Goal: Task Accomplishment & Management: Use online tool/utility

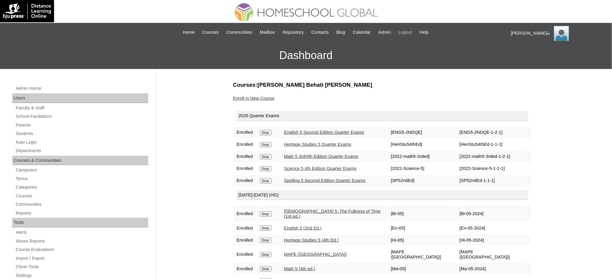
click at [409, 33] on span "Logout" at bounding box center [405, 32] width 14 height 7
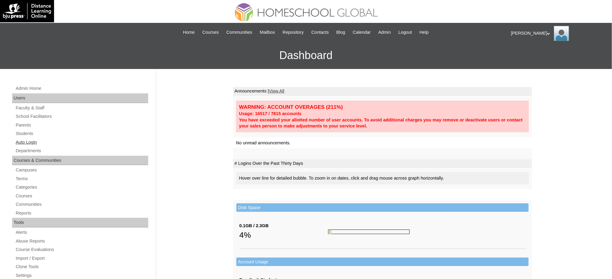
click at [25, 144] on link "Auto Login" at bounding box center [81, 143] width 133 height 8
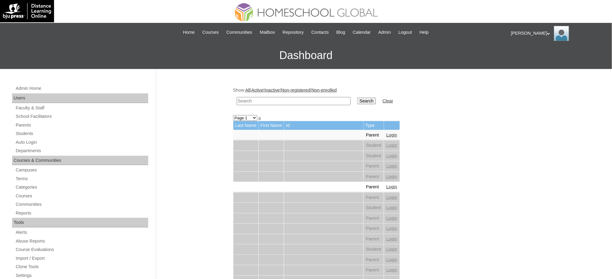
click at [261, 102] on input "text" at bounding box center [294, 101] width 114 height 8
paste input "Winnette"
type input "Winnette"
click at [357, 99] on input "Search" at bounding box center [366, 101] width 19 height 7
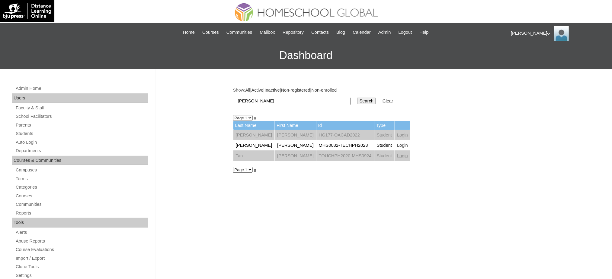
click at [397, 145] on link "Login" at bounding box center [402, 145] width 11 height 5
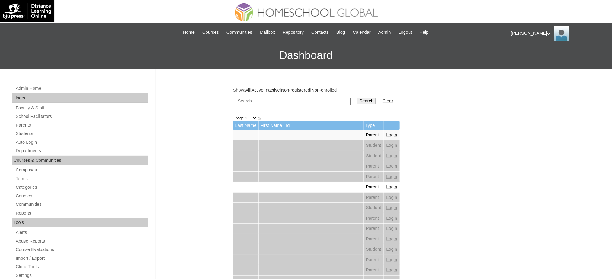
click at [286, 104] on input "text" at bounding box center [294, 101] width 114 height 8
paste input "Lily Grette"
type input "Lily Grette"
click at [357, 98] on input "Search" at bounding box center [366, 101] width 19 height 7
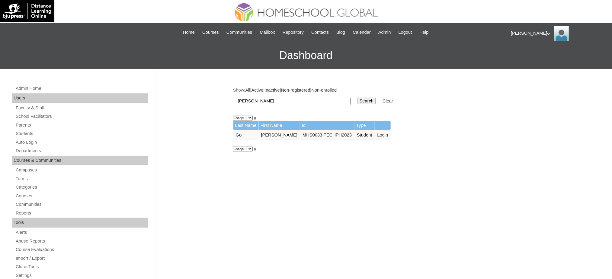
click at [377, 135] on link "Login" at bounding box center [382, 135] width 11 height 5
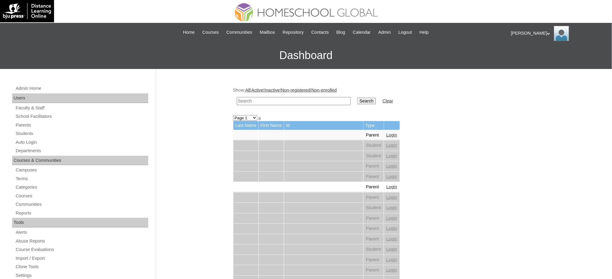
click at [274, 99] on input "text" at bounding box center [294, 101] width 114 height 8
paste input "North Disney"
type input "North Disney"
click at [357, 98] on input "Search" at bounding box center [366, 101] width 19 height 7
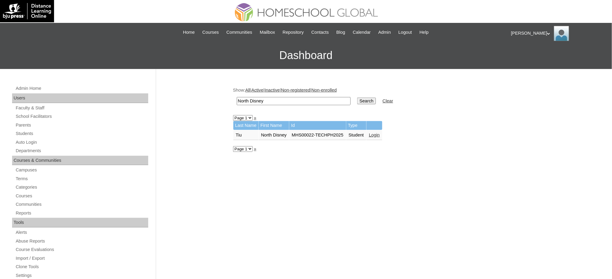
click at [374, 133] on link "Login" at bounding box center [374, 135] width 11 height 5
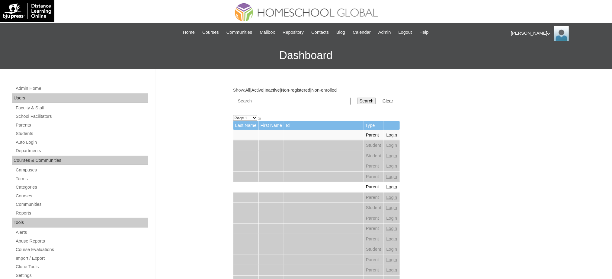
click at [285, 104] on td at bounding box center [294, 101] width 120 height 14
click at [286, 103] on input "text" at bounding box center [294, 101] width 114 height 8
paste input "[PERSON_NAME]"
type input "Carlo Lucas"
click at [357, 99] on input "Search" at bounding box center [366, 101] width 19 height 7
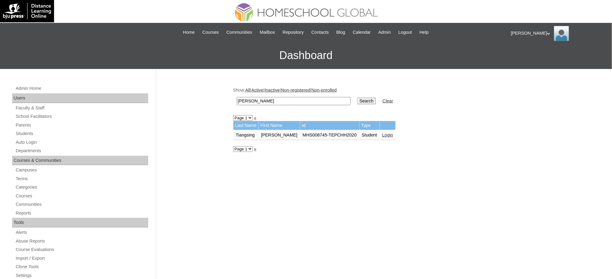
click at [382, 133] on link "Login" at bounding box center [387, 135] width 11 height 5
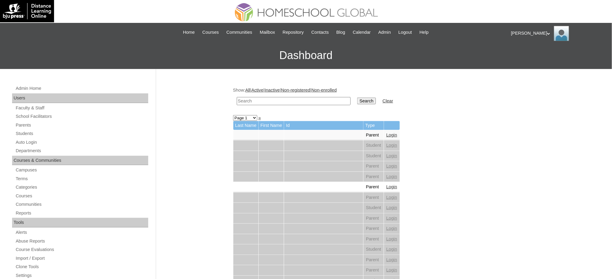
click at [298, 102] on input "text" at bounding box center [294, 101] width 114 height 8
paste input "[PERSON_NAME]"
type input "[PERSON_NAME]"
click at [354, 100] on td "Search" at bounding box center [366, 101] width 25 height 14
click at [357, 102] on input "Search" at bounding box center [366, 101] width 19 height 7
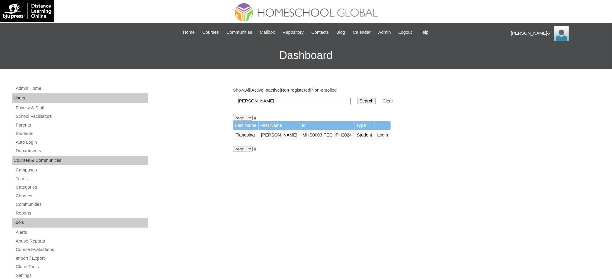
click at [377, 133] on link "Login" at bounding box center [382, 135] width 11 height 5
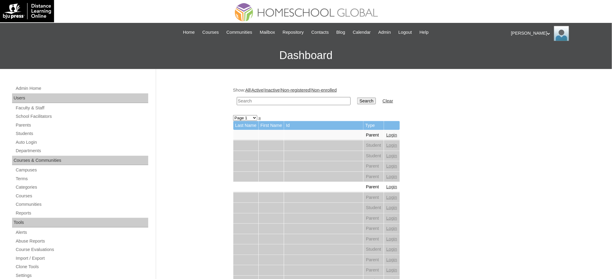
click at [327, 101] on input "text" at bounding box center [294, 101] width 114 height 8
paste input "SICAM"
type input "SICAM"
click at [357, 101] on input "Search" at bounding box center [366, 101] width 19 height 7
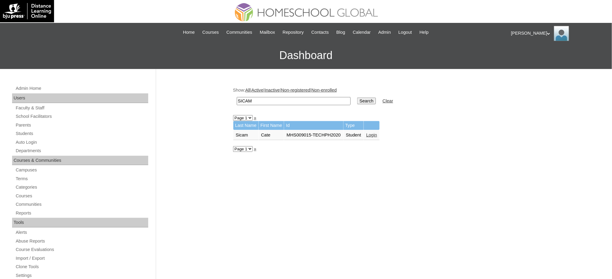
click at [374, 133] on link "Login" at bounding box center [371, 135] width 11 height 5
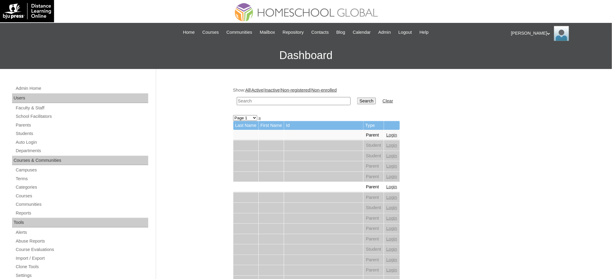
click at [374, 30] on link "Calendar" at bounding box center [362, 32] width 24 height 7
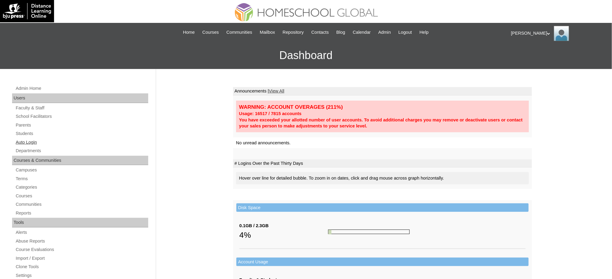
click at [27, 141] on link "Auto Login" at bounding box center [81, 143] width 133 height 8
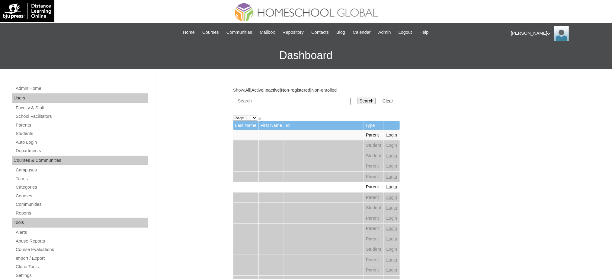
click at [259, 100] on input "text" at bounding box center [294, 101] width 114 height 8
type input "v"
paste input "Janina Mikaela"
type input "Janina Mikaela"
click at [357, 98] on input "Search" at bounding box center [366, 101] width 19 height 7
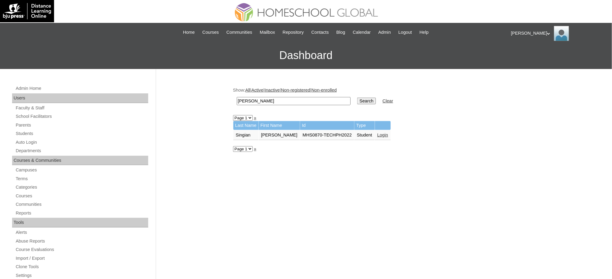
click at [377, 134] on link "Login" at bounding box center [382, 135] width 11 height 5
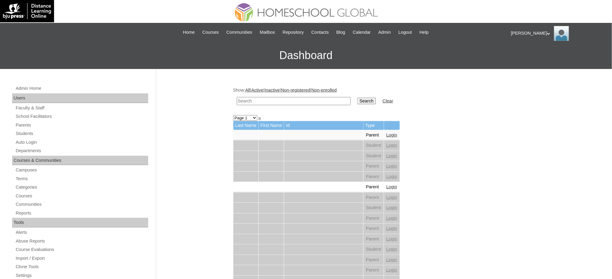
click at [298, 96] on td at bounding box center [294, 101] width 120 height 14
click at [303, 100] on input "text" at bounding box center [294, 101] width 114 height 8
paste input "[PERSON_NAME]"
type input "[PERSON_NAME]"
click at [357, 101] on input "Search" at bounding box center [366, 101] width 19 height 7
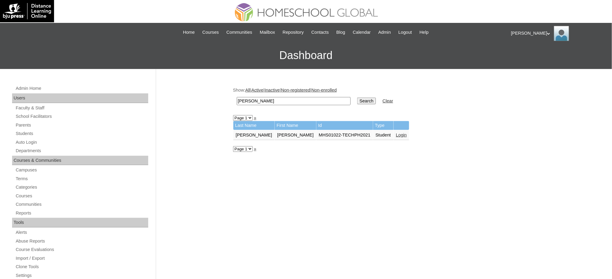
click at [396, 134] on link "Login" at bounding box center [401, 135] width 11 height 5
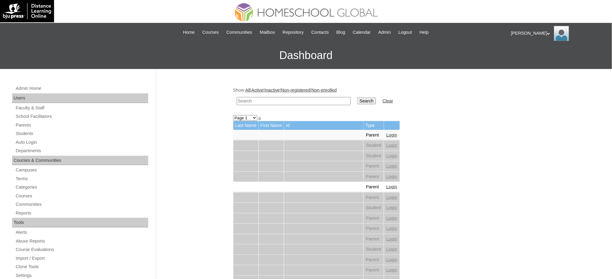
click at [311, 98] on input "text" at bounding box center [294, 101] width 114 height 8
paste input "Nataniel Rodrigo"
type input "Nataniel Rodrigo"
click at [357, 99] on input "Search" at bounding box center [366, 101] width 19 height 7
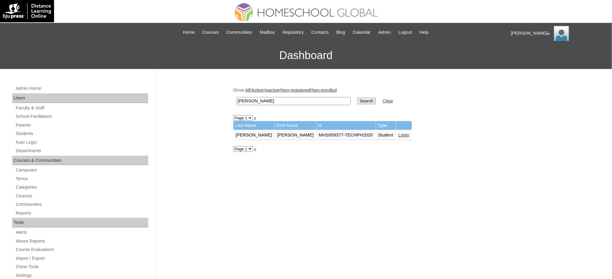
click at [398, 133] on link "Login" at bounding box center [403, 135] width 11 height 5
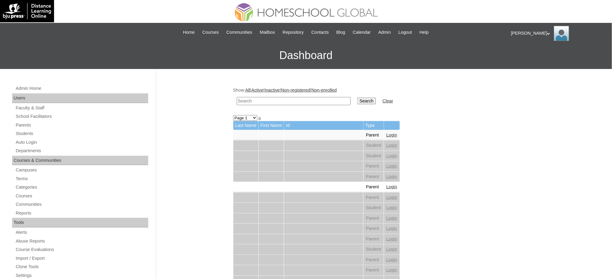
click at [300, 103] on input "text" at bounding box center [294, 101] width 114 height 8
type input "[PERSON_NAME] [PERSON_NAME]"
click at [357, 101] on input "Search" at bounding box center [366, 101] width 19 height 7
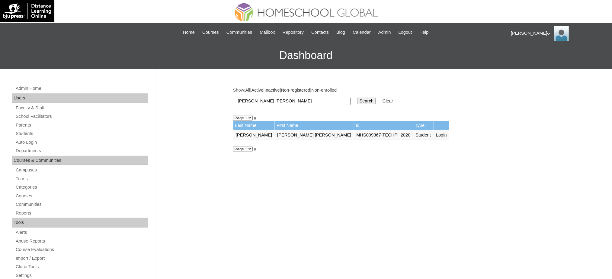
click at [436, 133] on link "Login" at bounding box center [441, 135] width 11 height 5
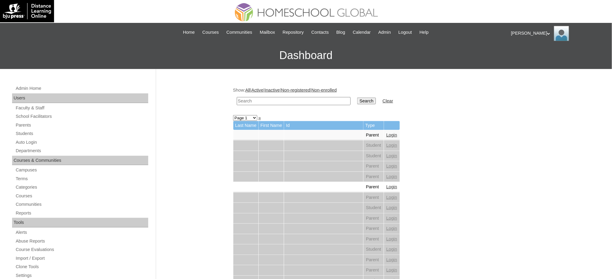
click at [311, 99] on input "text" at bounding box center [294, 101] width 114 height 8
paste input "[PERSON_NAME] [PERSON_NAME]"
type input "[PERSON_NAME] [PERSON_NAME]"
click at [357, 102] on input "Search" at bounding box center [366, 101] width 19 height 7
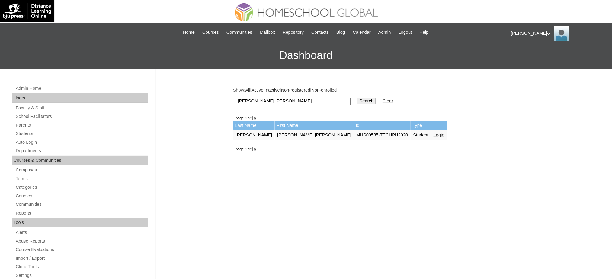
click at [433, 133] on link "Login" at bounding box center [438, 135] width 11 height 5
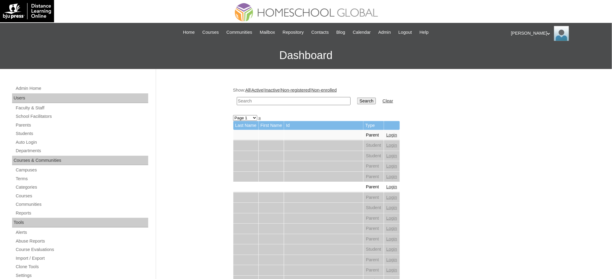
click at [324, 99] on input "text" at bounding box center [294, 101] width 114 height 8
paste input "Abigail Blythe"
type input "Abigail Blythe"
click at [357, 100] on input "Search" at bounding box center [366, 101] width 19 height 7
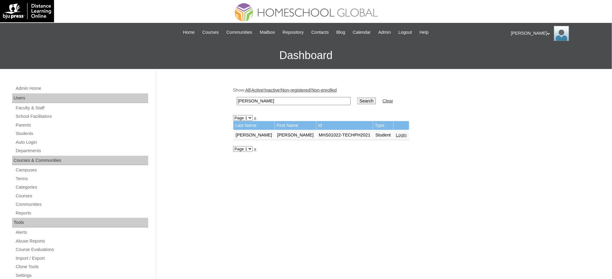
click at [396, 133] on link "Login" at bounding box center [401, 135] width 11 height 5
